Goal: Navigation & Orientation: Find specific page/section

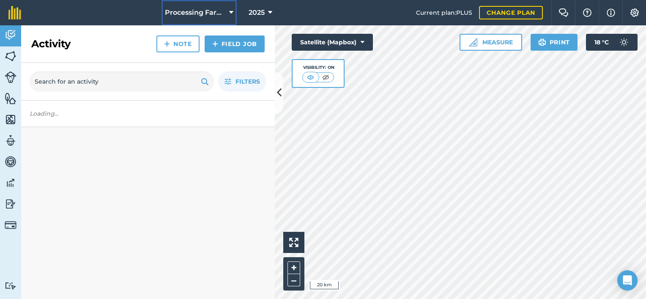
click at [224, 15] on span "Processing Farms" at bounding box center [195, 13] width 61 height 10
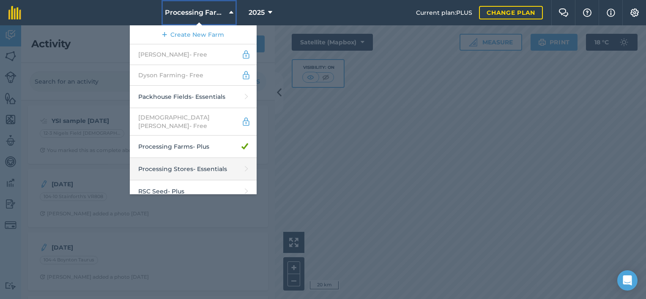
scroll to position [1, 0]
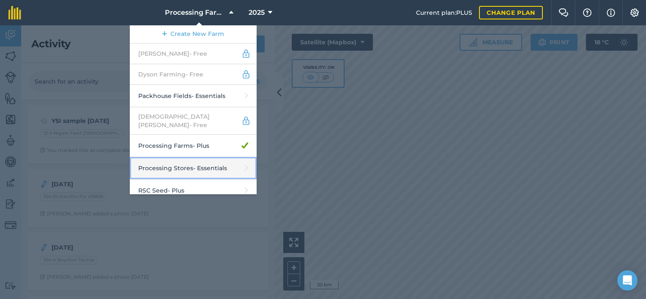
click at [200, 159] on link "Processing Stores - Essentials" at bounding box center [193, 168] width 127 height 22
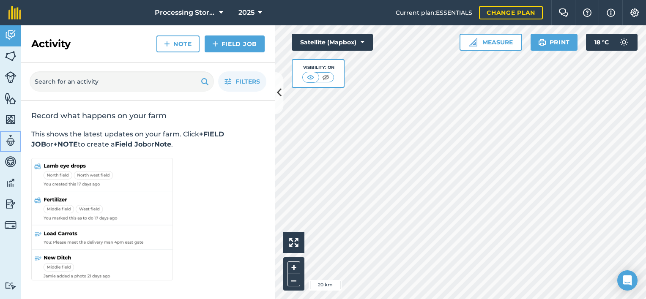
click at [11, 138] on img at bounding box center [11, 140] width 12 height 13
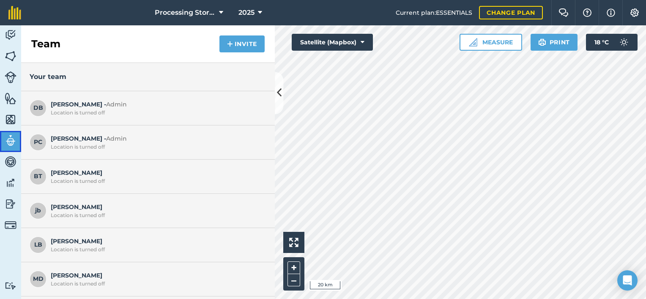
scroll to position [42, 0]
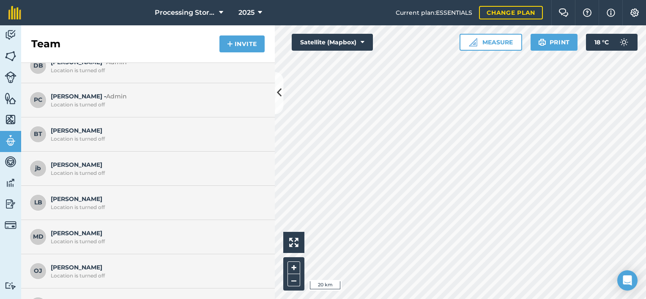
click at [94, 197] on span "[PERSON_NAME] B Location is turned off" at bounding box center [156, 202] width 211 height 16
click at [10, 57] on img at bounding box center [11, 56] width 12 height 13
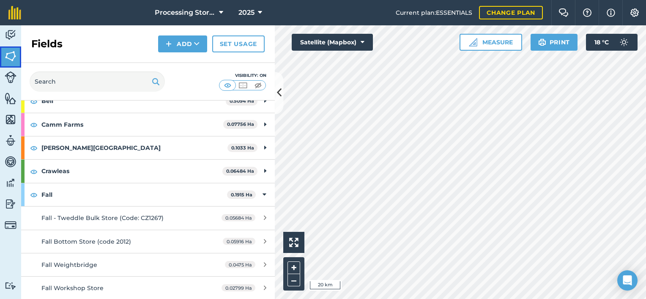
scroll to position [42, 0]
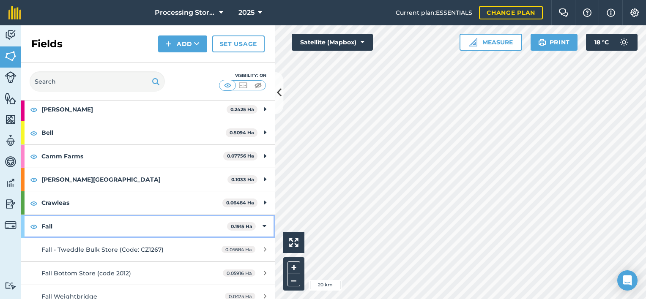
click at [49, 223] on strong "Fall" at bounding box center [134, 226] width 186 height 23
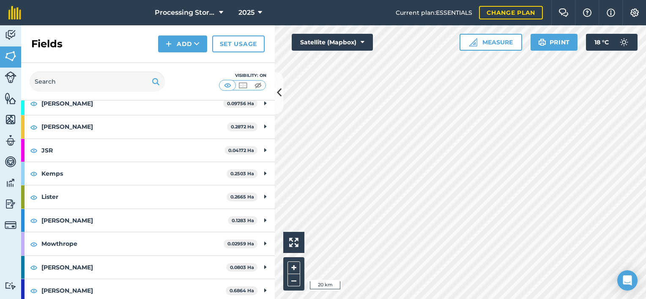
scroll to position [254, 0]
